Goal: Transaction & Acquisition: Purchase product/service

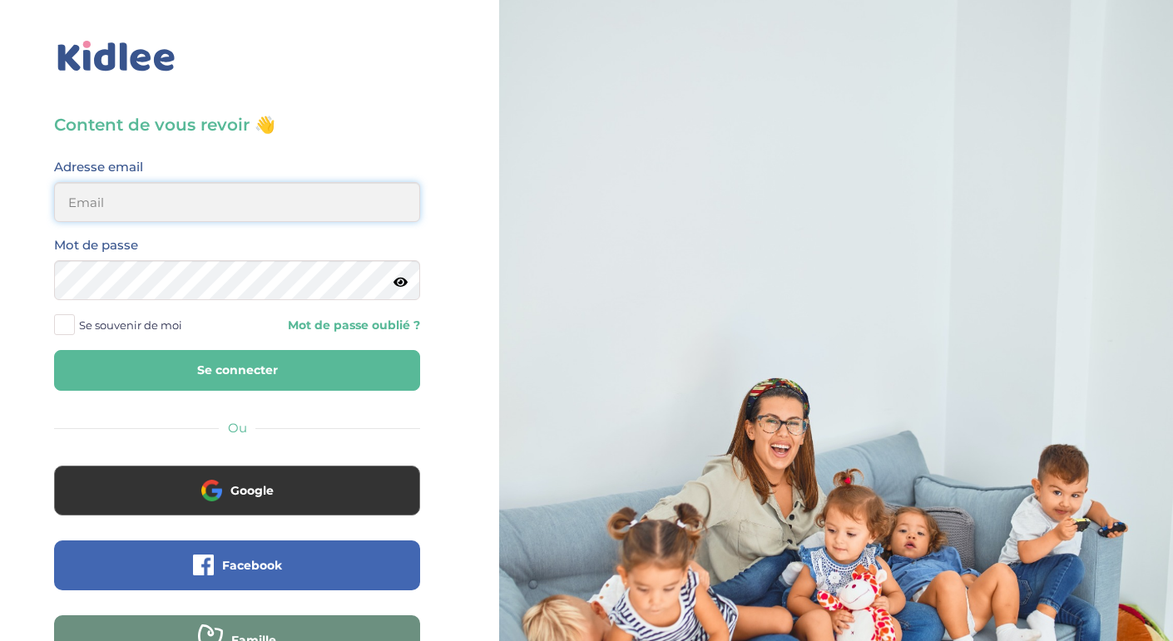
type input "maggiemhanna@google.com"
click at [220, 373] on button "Se connecter" at bounding box center [237, 370] width 366 height 41
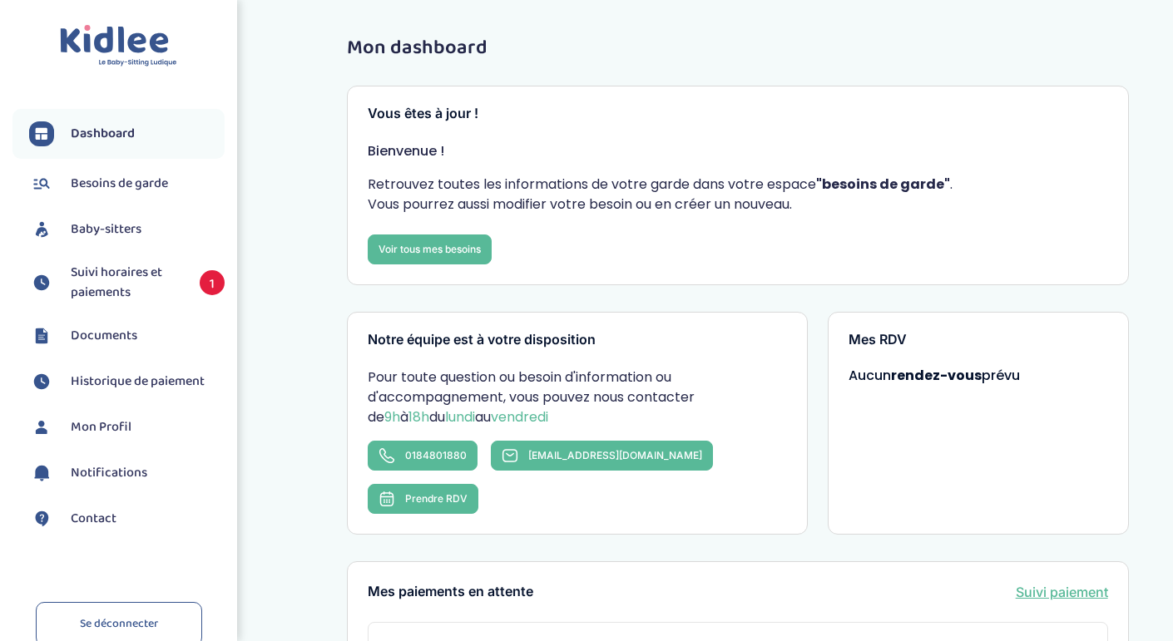
click at [100, 415] on link "Mon Profil" at bounding box center [126, 427] width 195 height 25
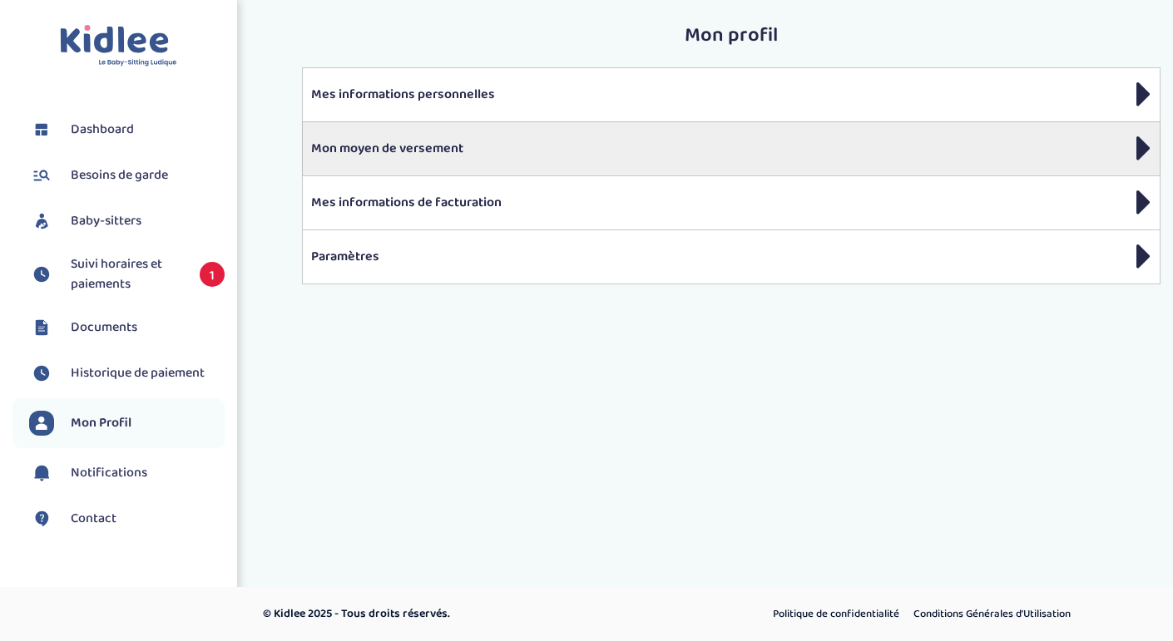
click at [433, 142] on p "Mon moyen de versement" at bounding box center [731, 149] width 840 height 20
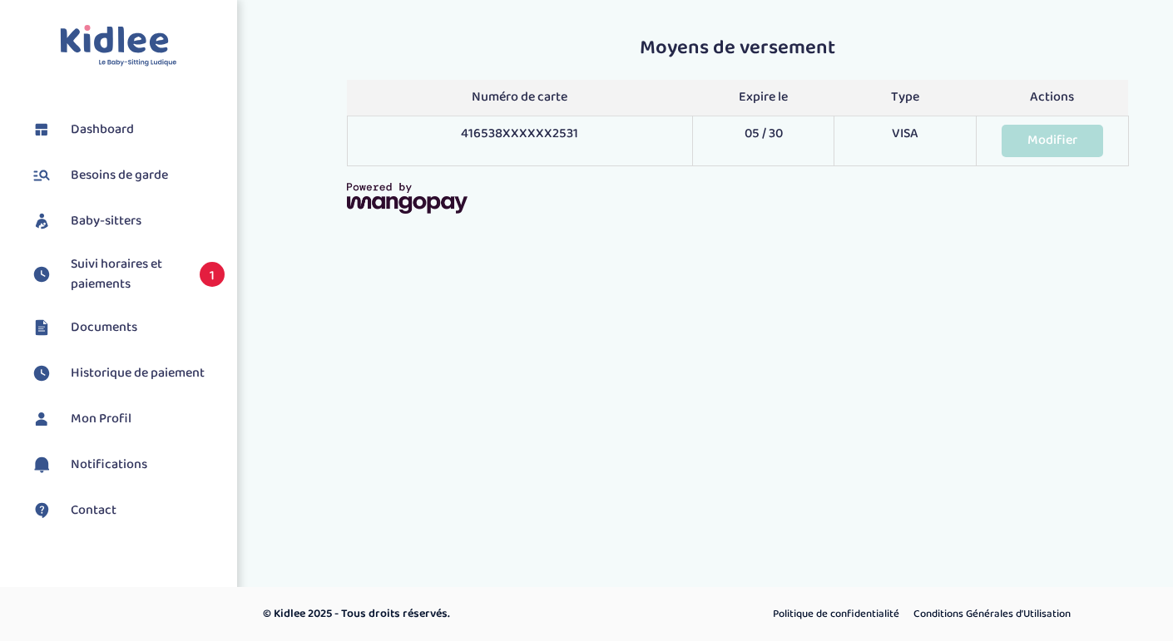
click at [1067, 151] on link "Modifier" at bounding box center [1051, 141] width 101 height 32
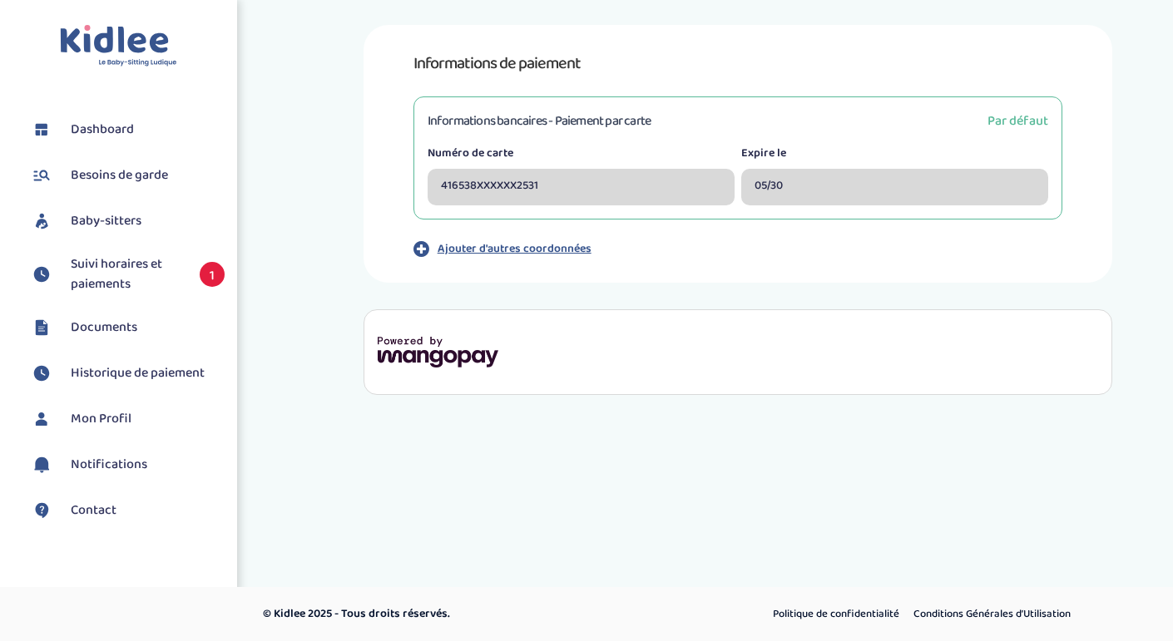
click at [566, 244] on p "Ajouter d'autres coordonnées" at bounding box center [514, 248] width 154 height 17
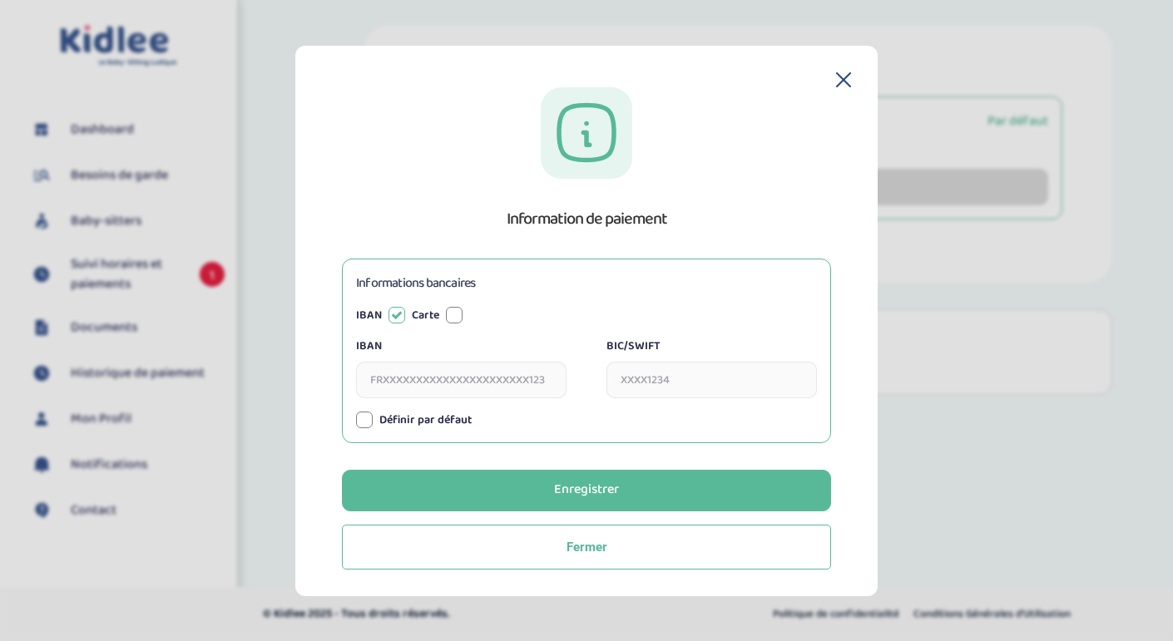
click at [455, 384] on input "IBAN" at bounding box center [461, 380] width 210 height 37
paste input "[FINANCIAL_ID]"
click at [530, 377] on input "FR76 4061 8803 1600 0401 0817 686" at bounding box center [461, 380] width 210 height 37
type input "FR7640618803160004010817686"
click at [655, 387] on input "BIC/SWIFT" at bounding box center [711, 380] width 210 height 37
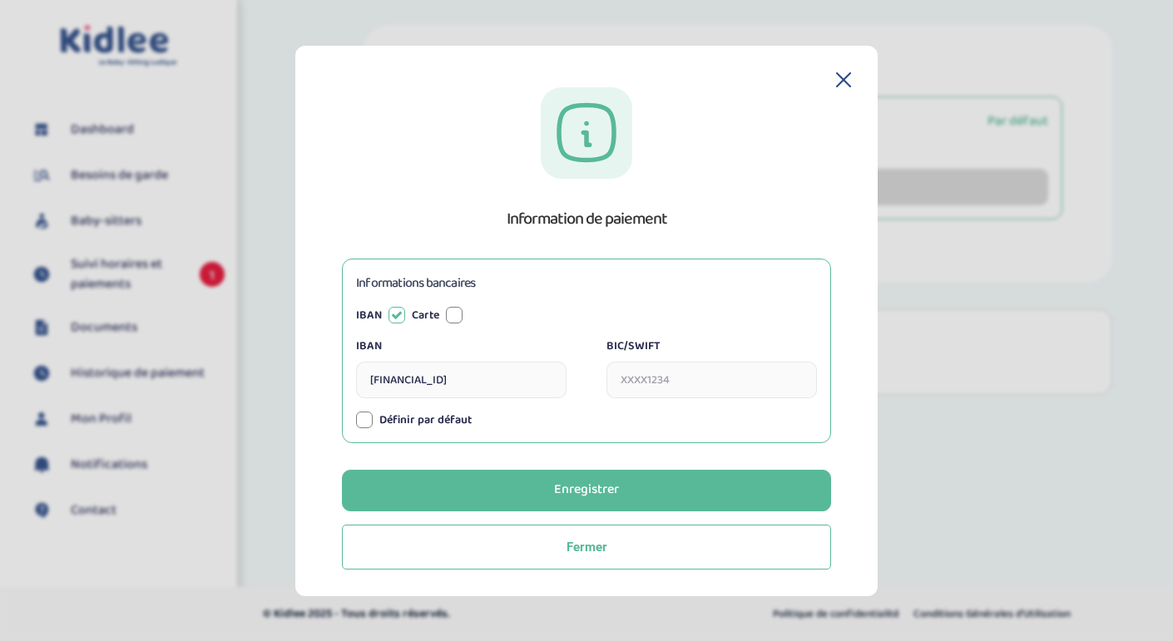
click at [684, 382] on input "BIC/SWIFT" at bounding box center [711, 380] width 210 height 37
paste input "BOUS FRPP XXX"
click at [683, 380] on input "BOUS FRPP XXX" at bounding box center [711, 380] width 210 height 37
type input "BOUSFRPPXXX"
click at [362, 419] on div at bounding box center [364, 420] width 17 height 17
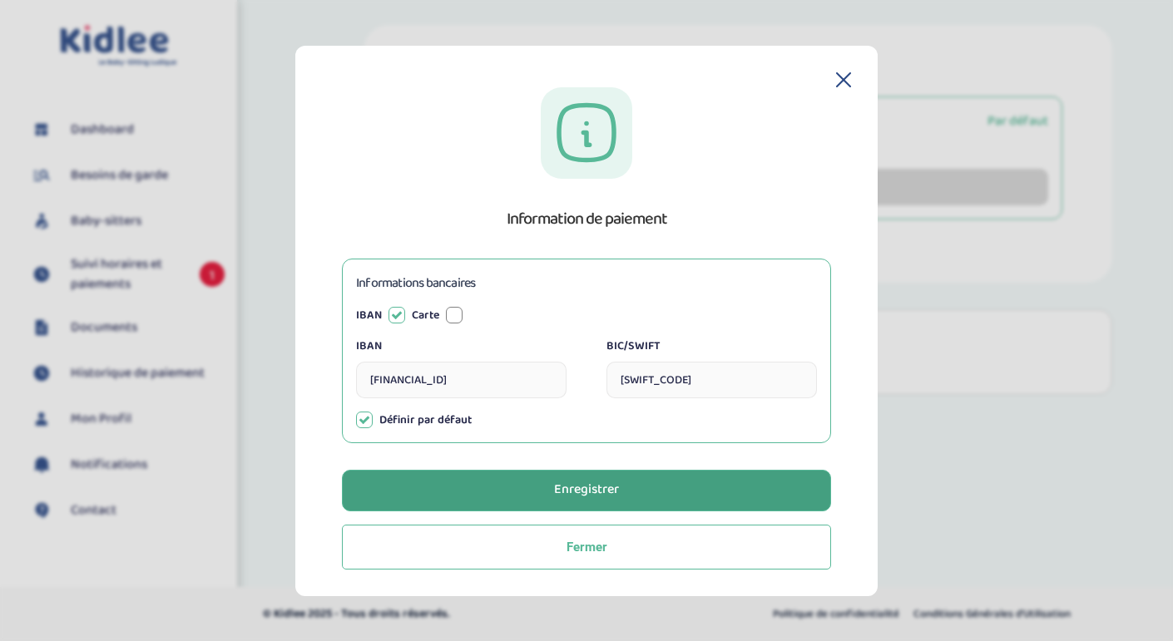
click at [528, 471] on button "Enregistrer" at bounding box center [586, 491] width 489 height 42
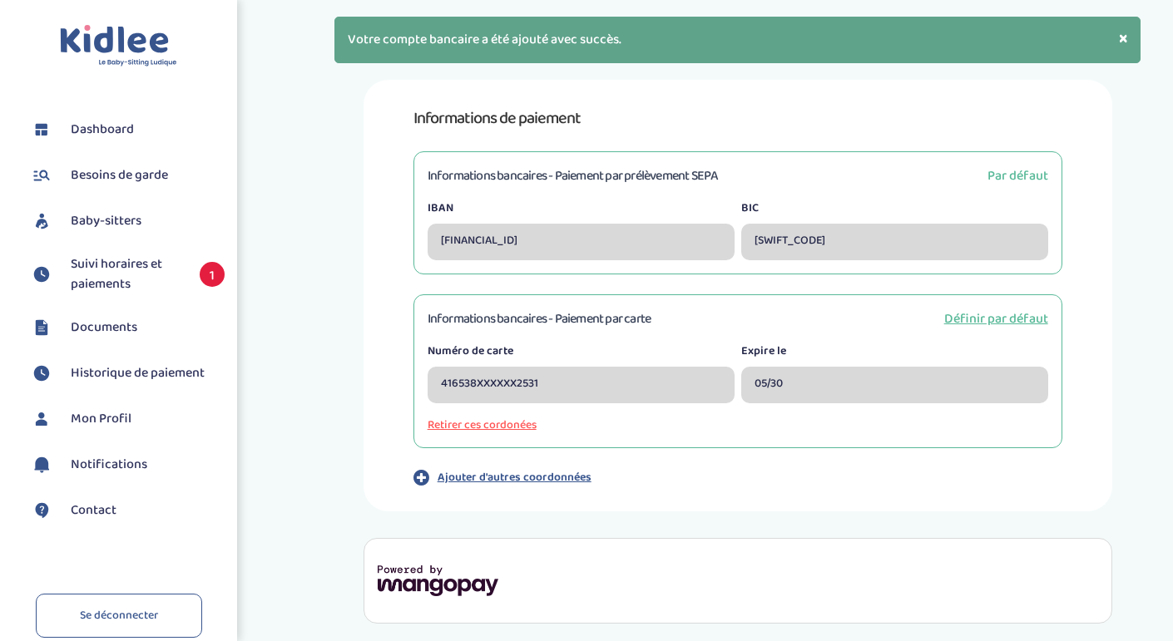
click at [999, 315] on span "Définir par défaut" at bounding box center [996, 319] width 104 height 21
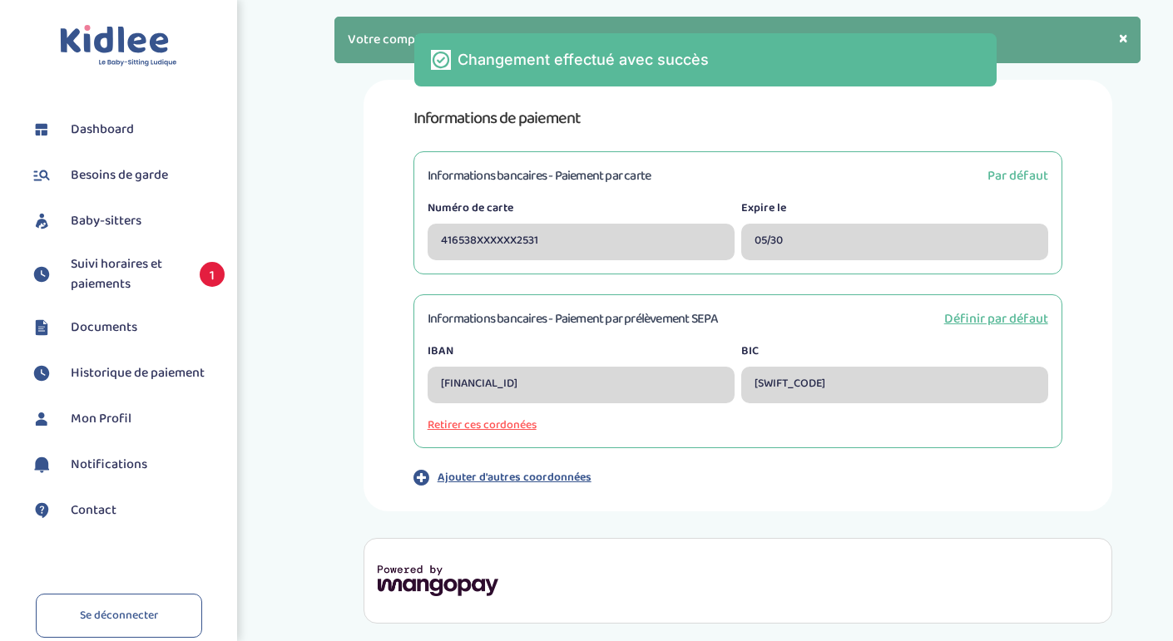
click at [980, 313] on span "Définir par défaut" at bounding box center [996, 319] width 104 height 21
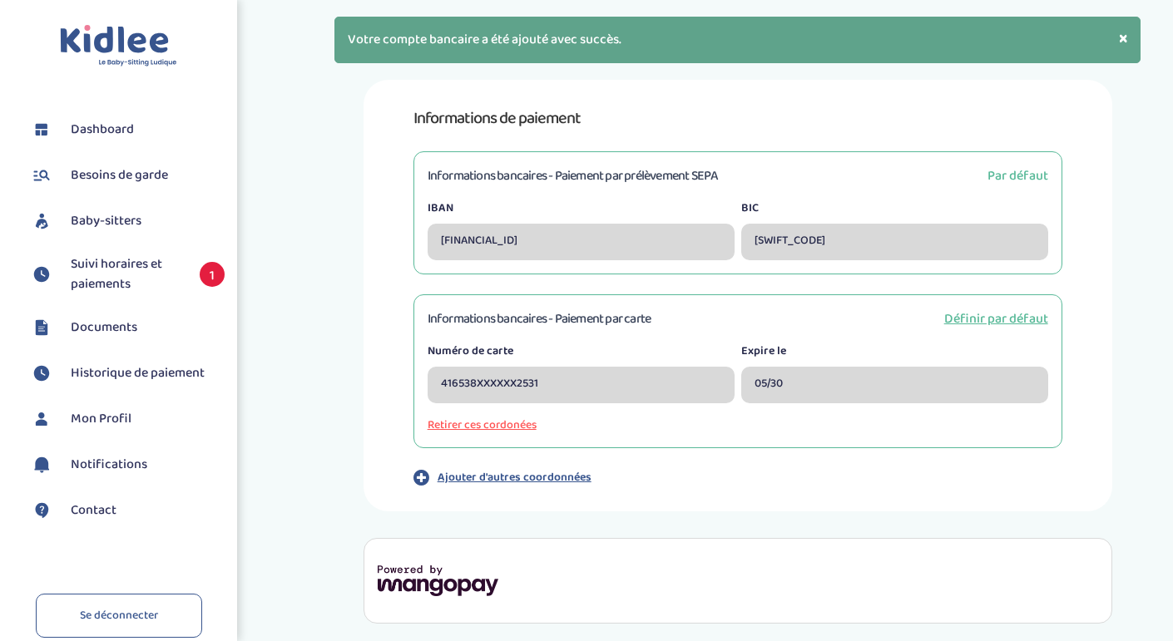
click at [507, 424] on button "Retirer ces cordonées" at bounding box center [737, 425] width 620 height 17
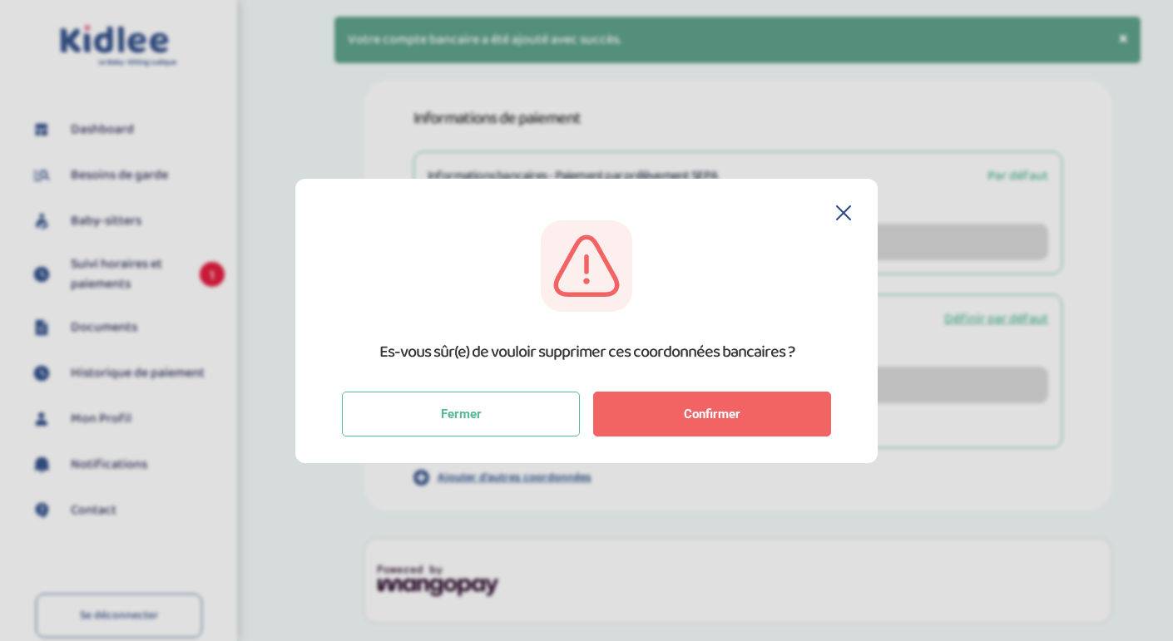
click at [679, 428] on button "Confirmer" at bounding box center [712, 414] width 238 height 45
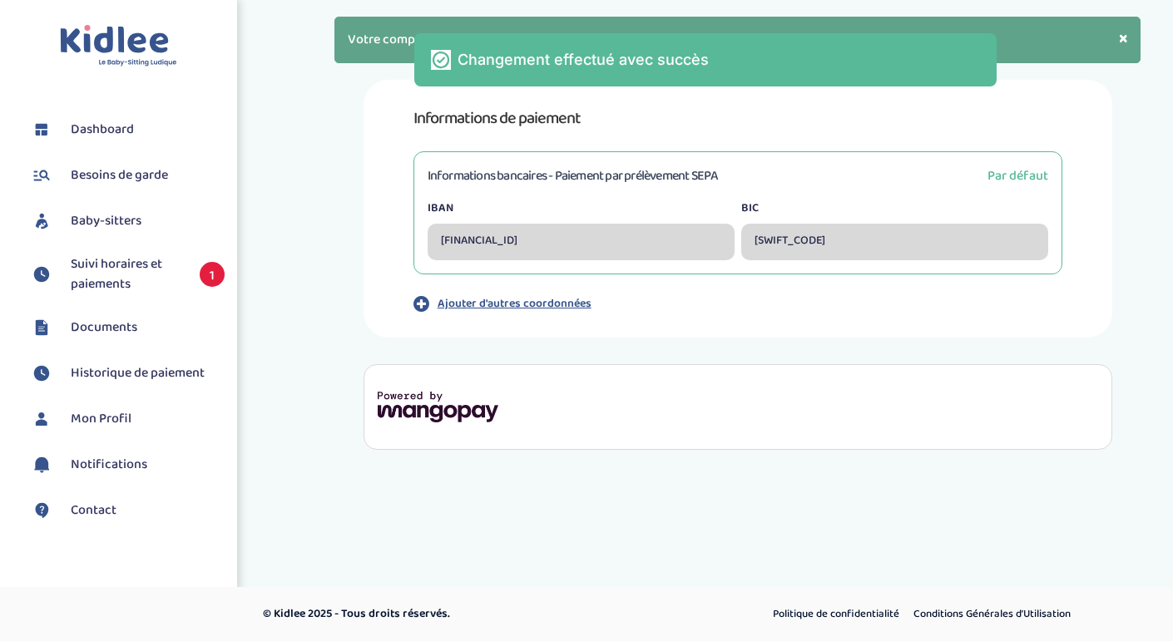
click at [156, 277] on span "Suivi horaires et paiements" at bounding box center [127, 274] width 112 height 40
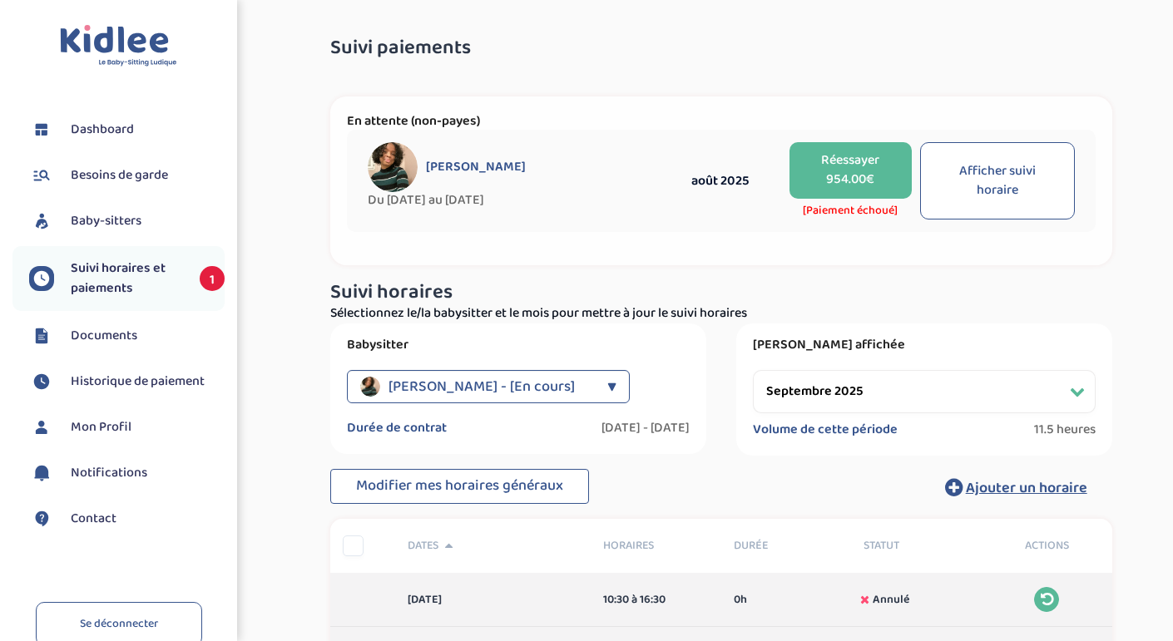
select select "septembre 2025"
click at [838, 168] on button "Réessayer 954.00€" at bounding box center [850, 170] width 122 height 57
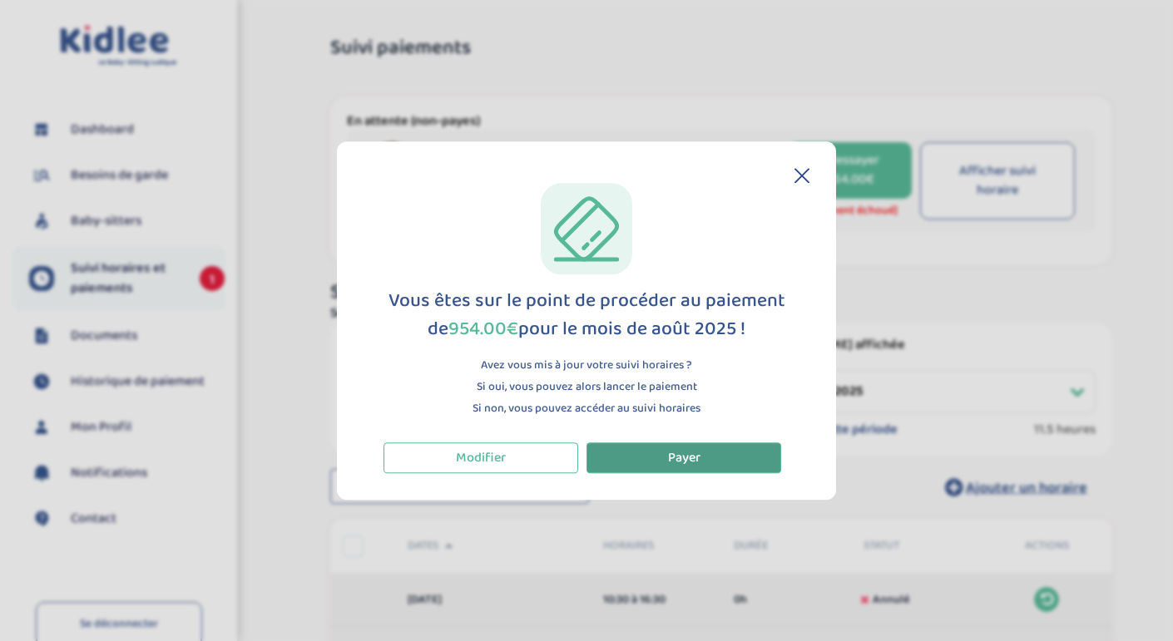
click at [744, 462] on button "Payer" at bounding box center [683, 457] width 195 height 31
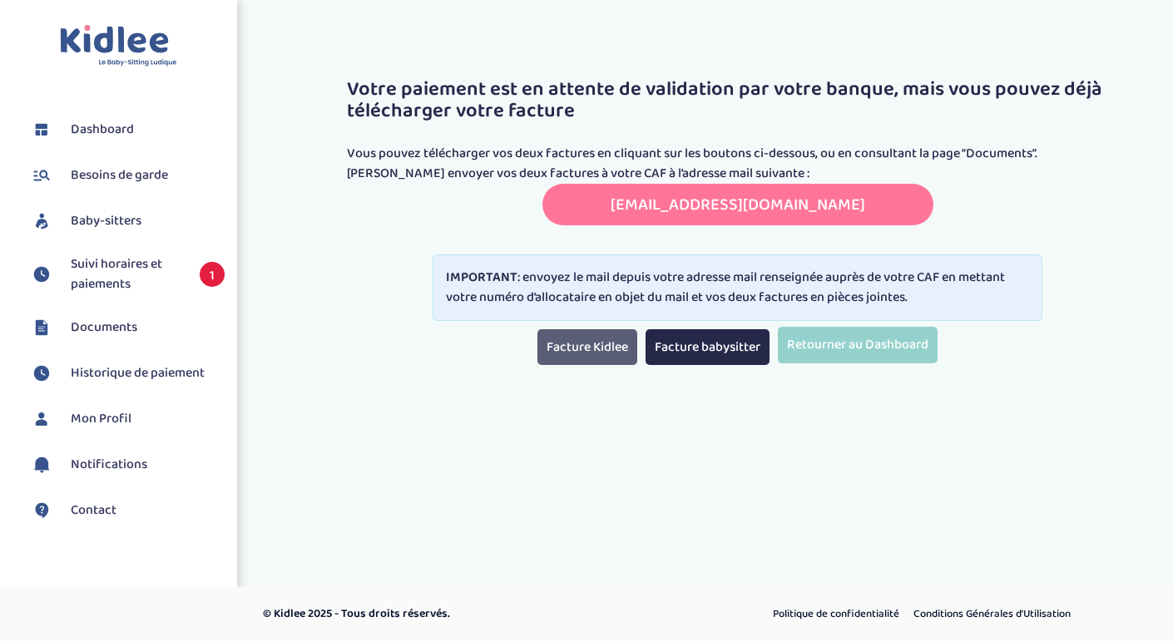
click at [539, 351] on link "Facture Kidlee" at bounding box center [587, 347] width 100 height 36
click at [143, 258] on span "Suivi horaires et paiements" at bounding box center [127, 274] width 112 height 40
